Goal: Register for event/course

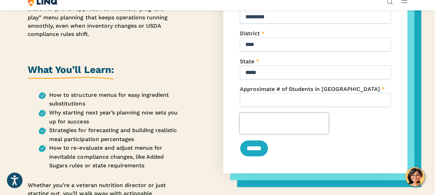
scroll to position [208, 0]
